Goal: Task Accomplishment & Management: Manage account settings

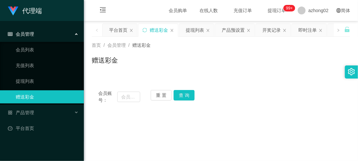
scroll to position [48, 0]
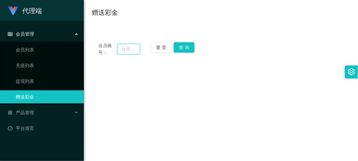
click at [132, 48] on input "text" at bounding box center [128, 49] width 23 height 10
paste input "988"
type input "988"
click at [187, 47] on button "查 询" at bounding box center [184, 47] width 21 height 10
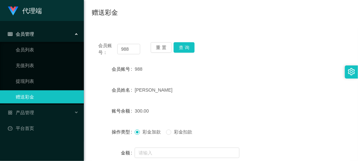
click at [345, 47] on div "会员账号： 988 重 置 查 询" at bounding box center [221, 49] width 259 height 14
click at [166, 47] on button "重 置" at bounding box center [161, 47] width 21 height 10
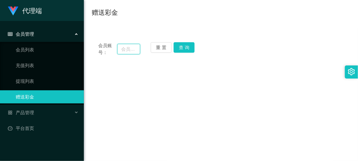
click at [128, 51] on input "text" at bounding box center [128, 49] width 23 height 10
paste input "ohlegin"
type input "ohlegin"
click at [194, 47] on button "查 询" at bounding box center [184, 47] width 21 height 10
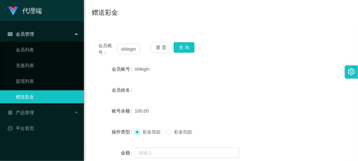
click at [351, 36] on main "关闭左侧 关闭右侧 关闭其它 刷新页面 平台首页 赠送彩金 提现列表 产品预设置 开奖记录 即时注单 注单管理 首页 / 会员管理 / 赠送彩金 / 赠送彩金…" at bounding box center [221, 112] width 274 height 278
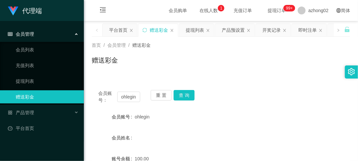
scroll to position [0, 0]
click at [224, 32] on div "产品预设置" at bounding box center [233, 30] width 23 height 12
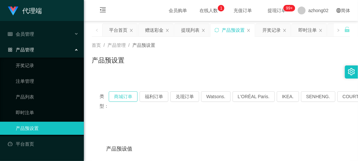
click at [132, 94] on button "商城订单" at bounding box center [123, 96] width 29 height 10
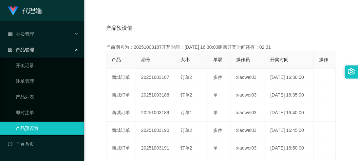
scroll to position [121, 0]
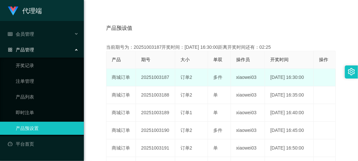
click at [151, 76] on td "20251003187" at bounding box center [155, 78] width 39 height 18
copy td "20251003187"
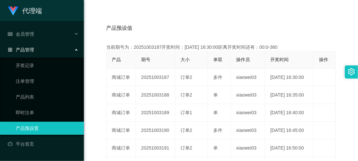
click at [41, 48] on div "产品管理" at bounding box center [42, 49] width 84 height 13
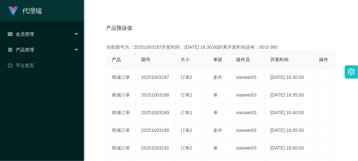
click at [43, 35] on div "会员管理" at bounding box center [42, 34] width 84 height 13
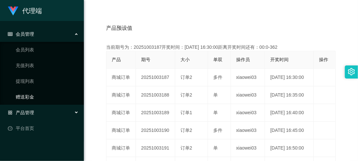
click at [41, 95] on link "赠送彩金" at bounding box center [47, 96] width 63 height 13
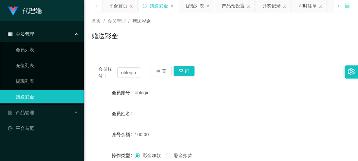
scroll to position [24, 0]
click at [181, 71] on button "查 询" at bounding box center [184, 71] width 21 height 10
click at [140, 95] on span "ohlegin" at bounding box center [142, 92] width 15 height 5
copy span "ohlegin"
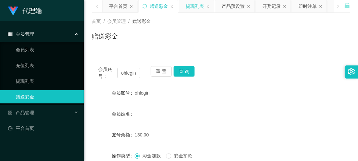
click at [197, 11] on div "提现列表" at bounding box center [195, 6] width 18 height 12
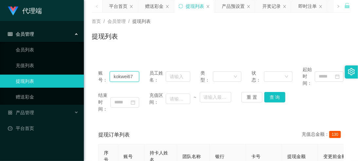
click at [135, 74] on input "kokwei67" at bounding box center [124, 76] width 29 height 10
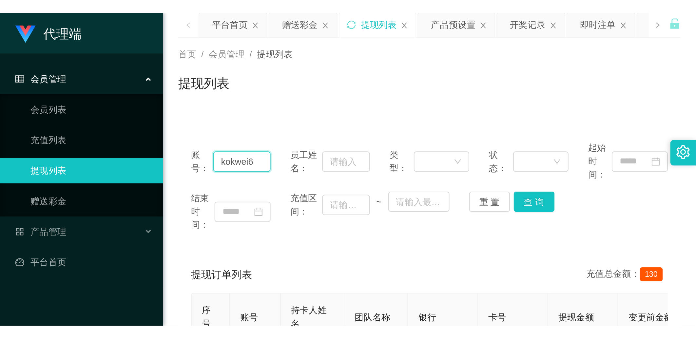
scroll to position [24, 0]
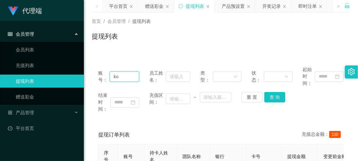
type input "k"
paste input "ohlegin"
type input "ohlegin"
click at [269, 102] on button "查 询" at bounding box center [274, 97] width 21 height 10
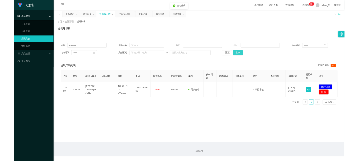
scroll to position [0, 0]
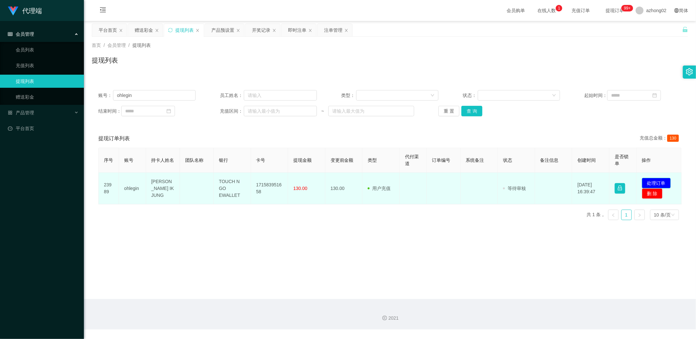
click at [358, 161] on button "处理订单" at bounding box center [656, 183] width 29 height 10
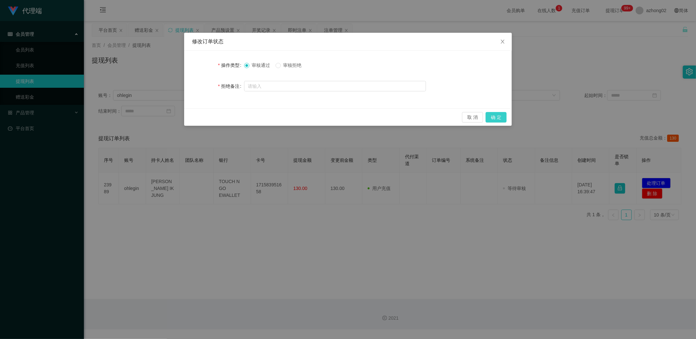
click at [358, 117] on button "确 定" at bounding box center [496, 117] width 21 height 10
